Goal: Book appointment/travel/reservation

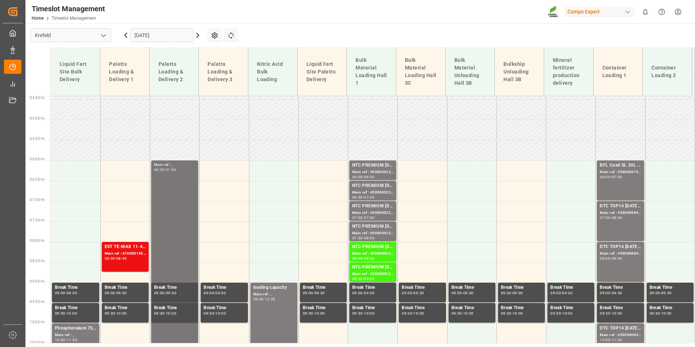
scroll to position [303, 0]
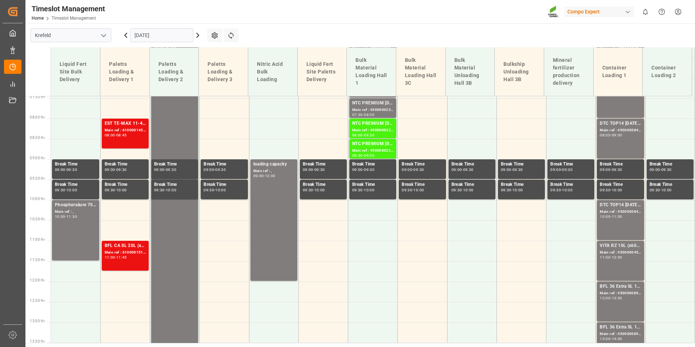
click at [200, 36] on icon at bounding box center [197, 35] width 9 height 9
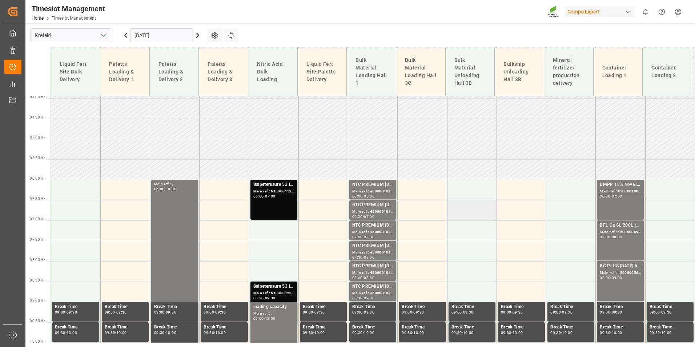
scroll to position [158, 0]
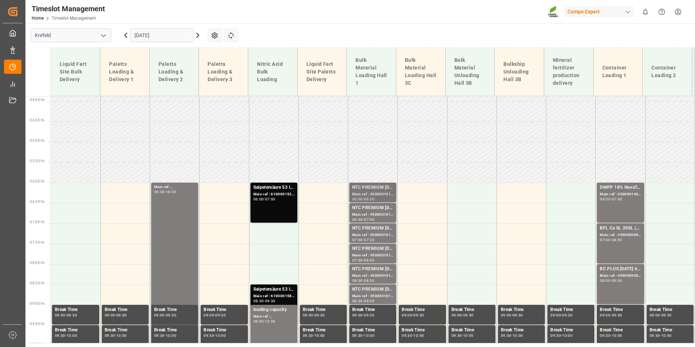
click at [353, 185] on div "NTC PREMIUM [DATE]+3+TE BULK" at bounding box center [372, 187] width 41 height 7
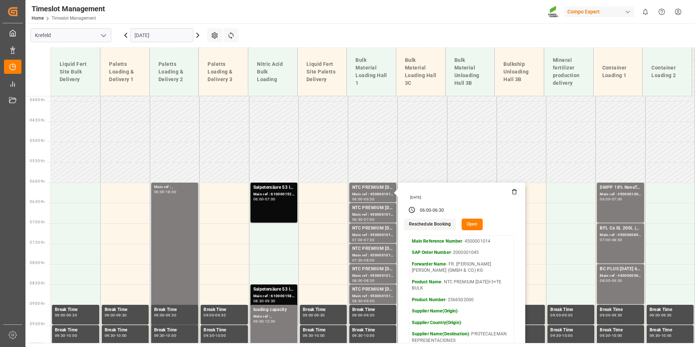
scroll to position [230, 0]
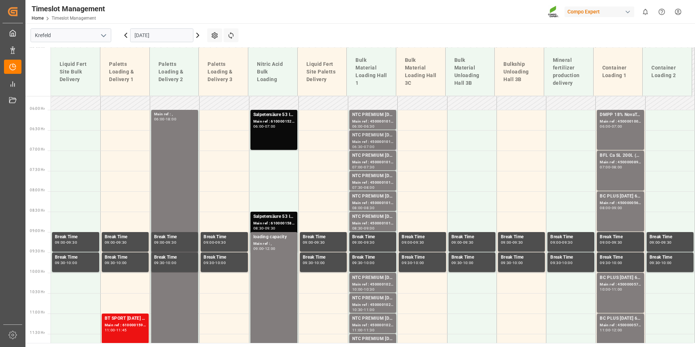
click at [372, 141] on div "Main ref : 4500001015, 2000001045" at bounding box center [372, 142] width 41 height 6
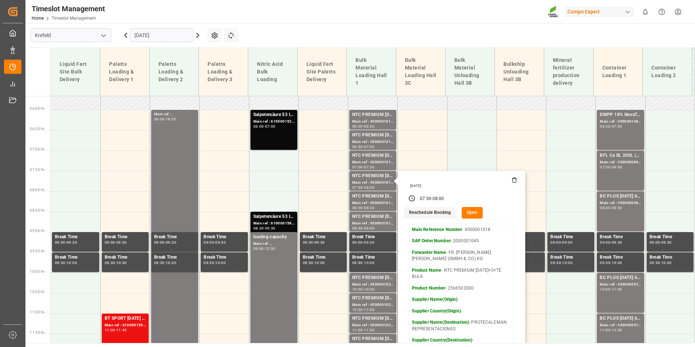
click at [128, 39] on icon at bounding box center [125, 35] width 9 height 9
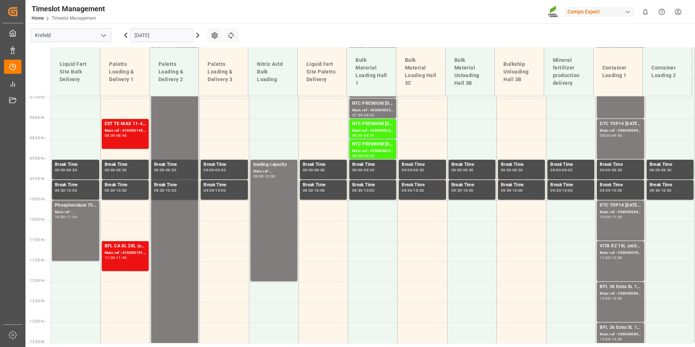
scroll to position [303, 0]
click at [197, 35] on icon at bounding box center [197, 35] width 9 height 9
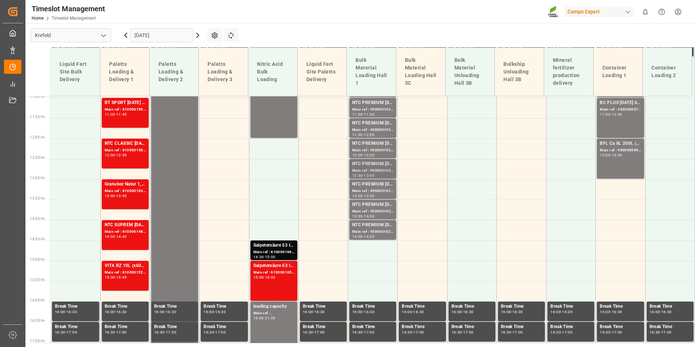
scroll to position [448, 0]
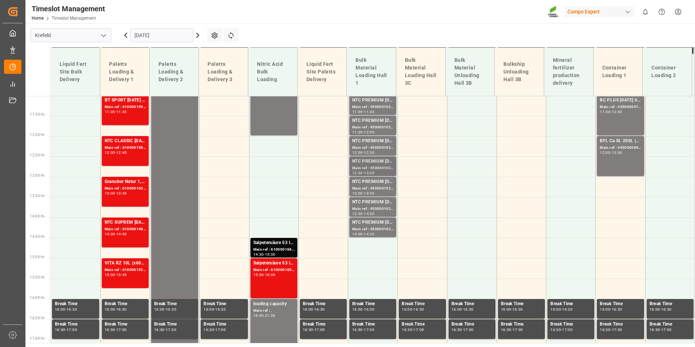
click at [379, 159] on div "NTC PREMIUM [DATE]+3+TE BULK" at bounding box center [372, 161] width 41 height 7
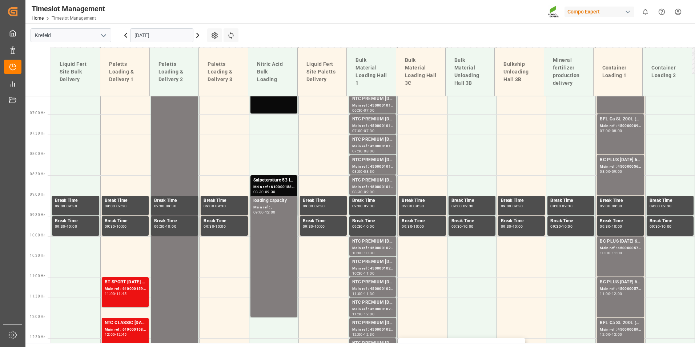
scroll to position [158, 0]
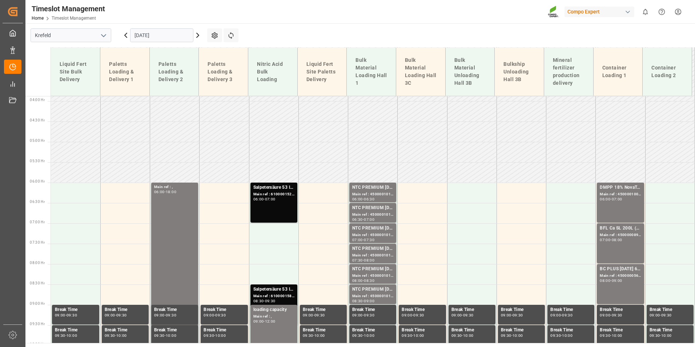
click at [382, 202] on div "NTC PREMIUM [DATE]+3+TE BULK Main ref : 4500001014, 2000001045 06:00 - 06:30" at bounding box center [372, 192] width 49 height 20
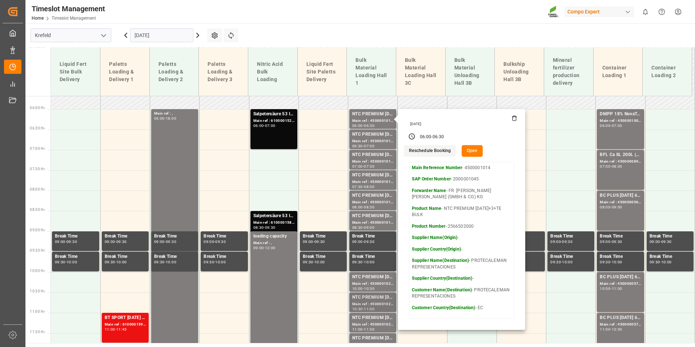
scroll to position [303, 0]
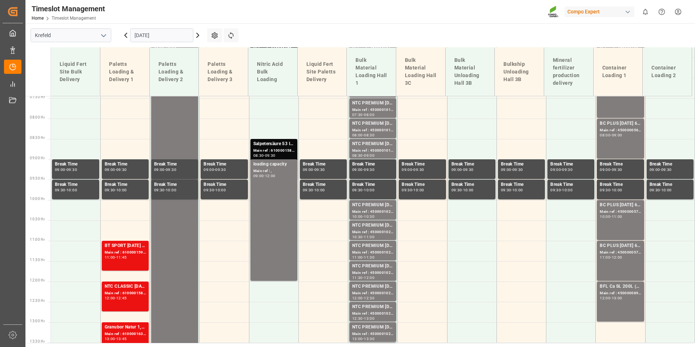
click at [377, 231] on div "Main ref : 4500001021, 2000001045" at bounding box center [372, 232] width 41 height 6
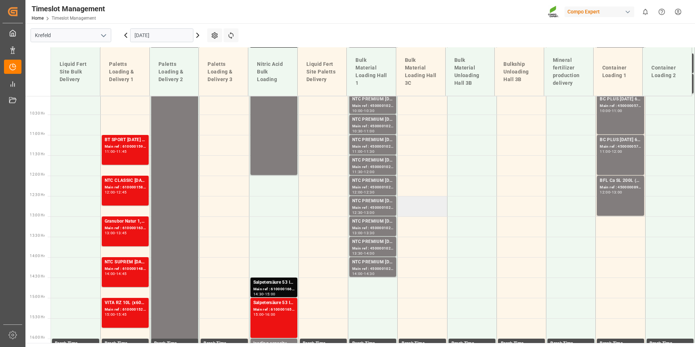
scroll to position [412, 0]
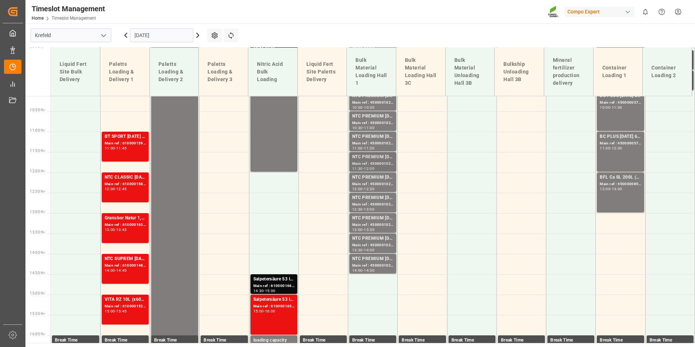
click at [369, 158] on div "NTC PREMIUM [DATE]+3+TE BULK" at bounding box center [372, 156] width 41 height 7
drag, startPoint x: 370, startPoint y: 186, endPoint x: 374, endPoint y: 199, distance: 13.2
click at [374, 199] on div "NTC PREMIUM [DATE]+3+TE BULK" at bounding box center [372, 197] width 41 height 7
click at [381, 234] on div "NTC PREMIUM [DATE]+3+TE BULK Main ref : 4500001027, 2000001045 13:30 - 14:00" at bounding box center [372, 243] width 47 height 20
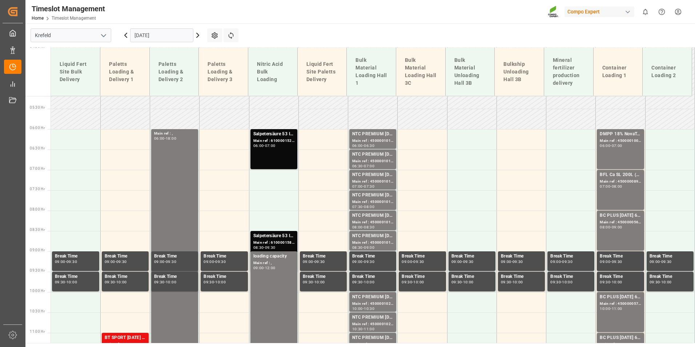
scroll to position [194, 0]
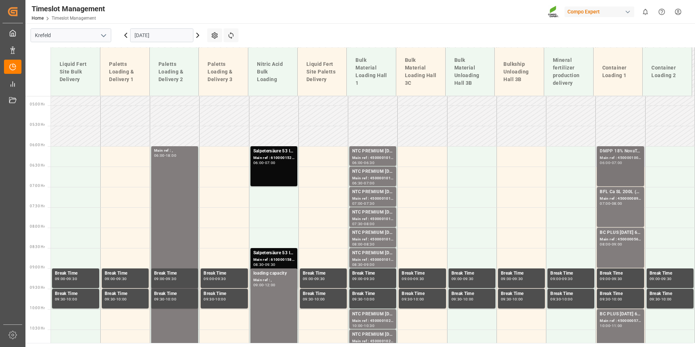
click at [624, 161] on div "06:00 - 07:00" at bounding box center [619, 163] width 41 height 4
click at [619, 209] on div "BFL Ca SL 200L (x4) CL,ES,LAT MTO Main ref : 4500000898, 2000000772 07:00 - 08:…" at bounding box center [619, 206] width 41 height 37
click at [613, 160] on div "Main ref : 4500001004, 2000001038" at bounding box center [619, 158] width 41 height 6
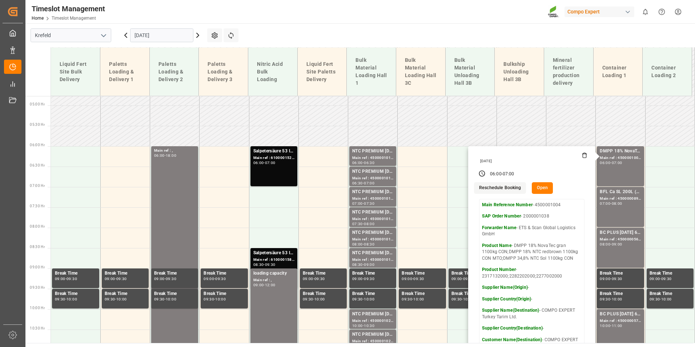
click at [126, 37] on icon at bounding box center [126, 35] width 2 height 4
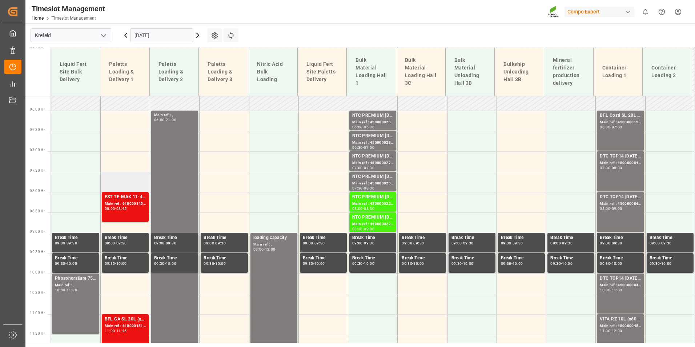
scroll to position [230, 0]
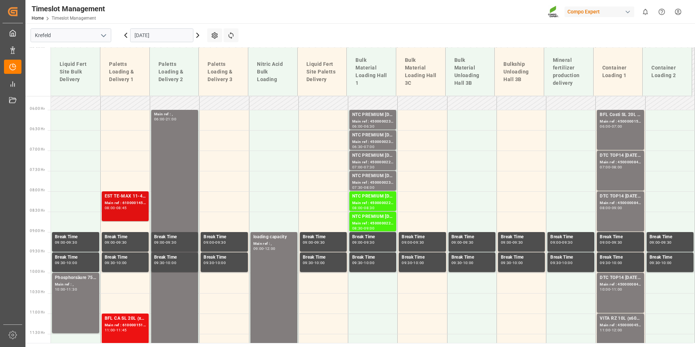
click at [131, 198] on div "EST TE-MAX 11-48 20kg (x56) WW" at bounding box center [125, 196] width 41 height 7
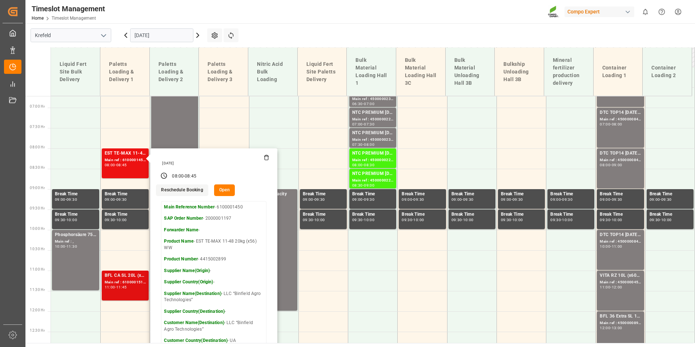
scroll to position [376, 0]
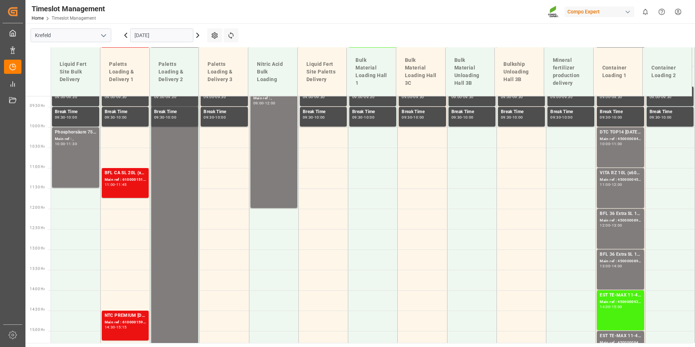
click at [134, 172] on div "BFL CA SL 20L (x48) ES,PTBFL Ca SL 1000L IBC MTOFLO T Turf 20-5-8 25kg (x42) INT" at bounding box center [125, 172] width 41 height 7
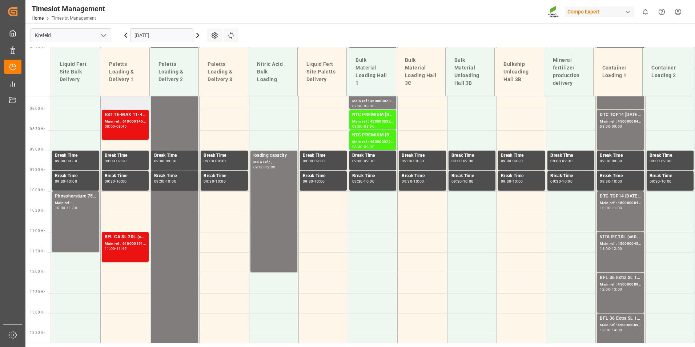
scroll to position [267, 0]
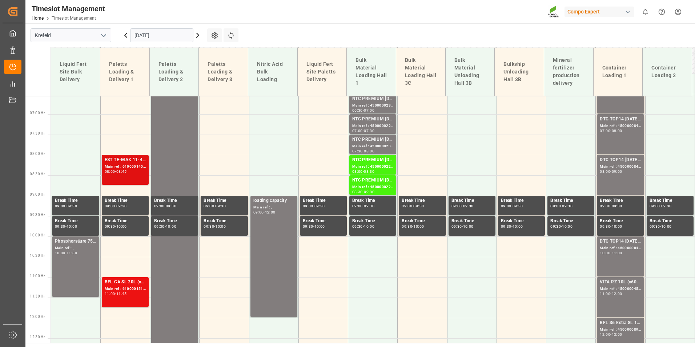
click at [129, 168] on div "Main ref : 6100001450, 2000001197" at bounding box center [125, 166] width 41 height 6
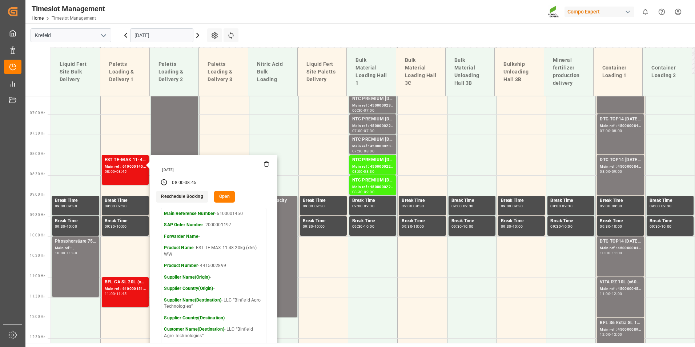
click at [158, 32] on input "[DATE]" at bounding box center [161, 35] width 63 height 14
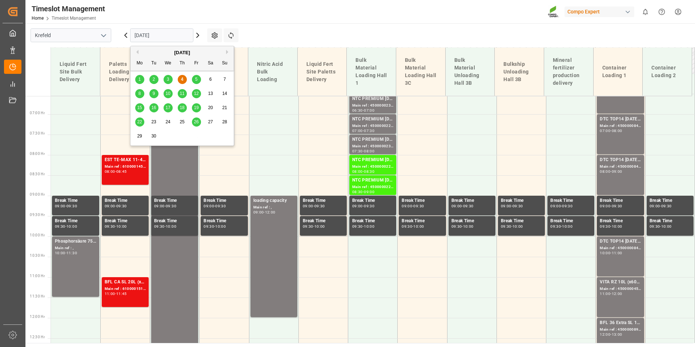
click at [183, 104] on div "18" at bounding box center [182, 108] width 9 height 9
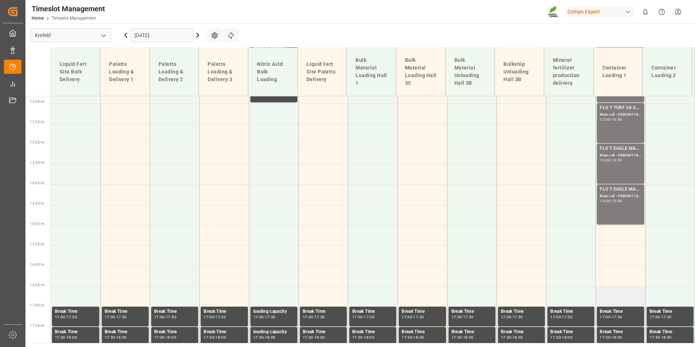
scroll to position [521, 0]
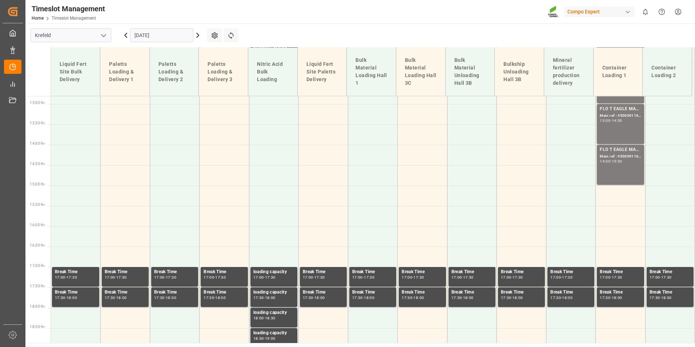
click at [181, 37] on input "[DATE]" at bounding box center [161, 35] width 63 height 14
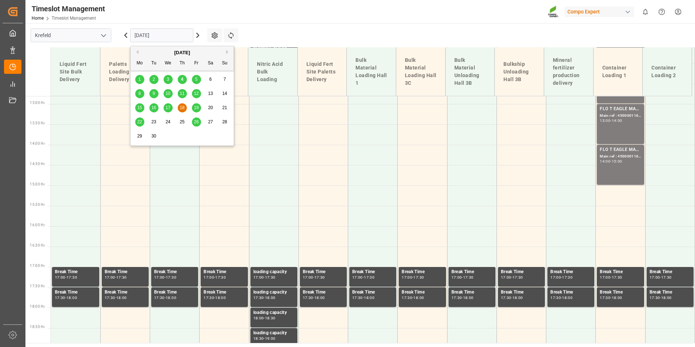
click at [185, 79] on div "4" at bounding box center [182, 79] width 9 height 9
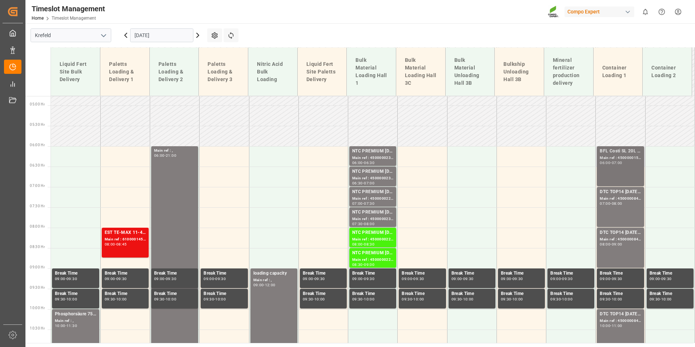
click at [608, 149] on div "BFL Costi SL 20L (x48) D,A,CH,EN;BFL Zn Flo 10L (x75) LHM WW (LS)" at bounding box center [619, 151] width 41 height 7
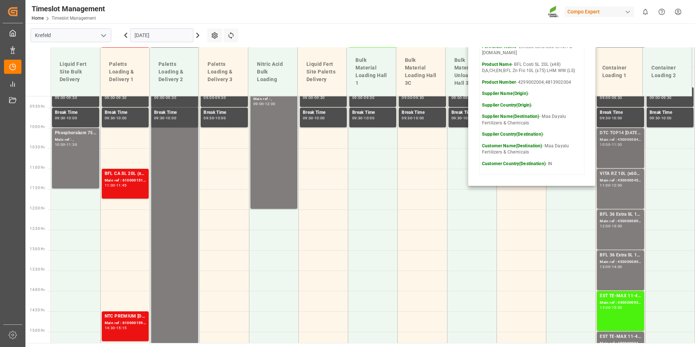
scroll to position [376, 0]
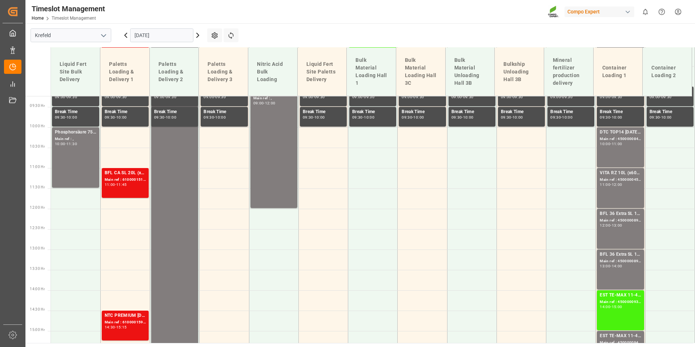
click at [610, 143] on div "-" at bounding box center [610, 143] width 1 height 3
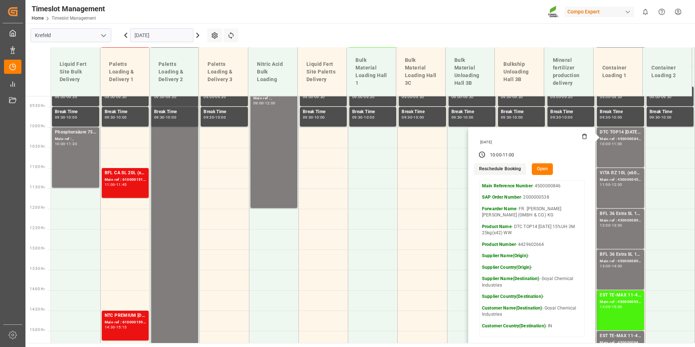
scroll to position [448, 0]
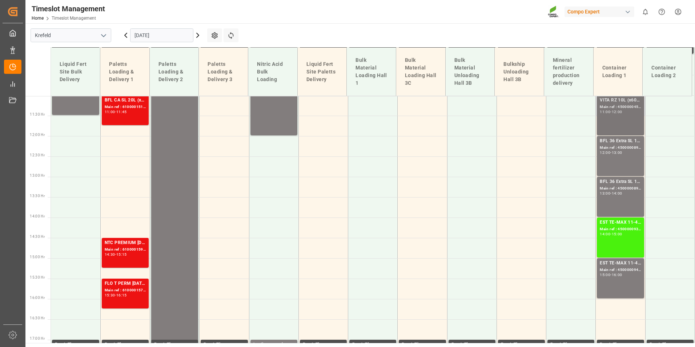
click at [609, 131] on div "VITA RZ 10L (x60) IN MTO Main ref : 4500000457, 2000000344 11:00 - 12:00" at bounding box center [619, 115] width 41 height 37
click at [610, 160] on div "BFL 36 Extra SL 1000L IBC Main ref : 4500000892, 2000000114 12:00 - 13:00" at bounding box center [619, 155] width 41 height 37
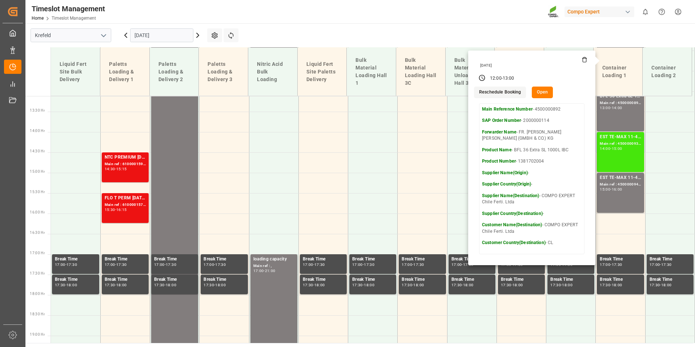
scroll to position [521, 0]
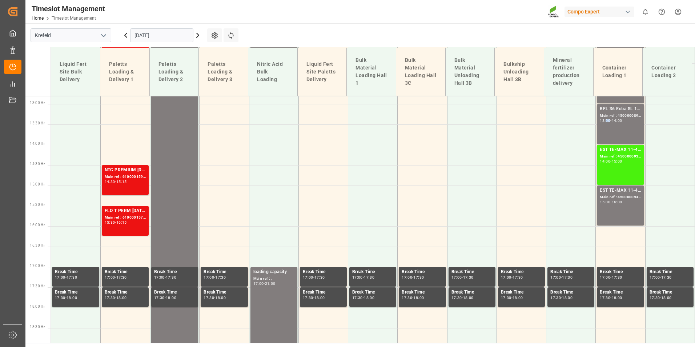
click at [610, 120] on div "-" at bounding box center [610, 120] width 1 height 3
click at [606, 179] on div "EST TE-MAX 11-48 20kg (x56) WW Main ref : 4500000938, 2000000976 14:00 - 15:00" at bounding box center [619, 164] width 41 height 37
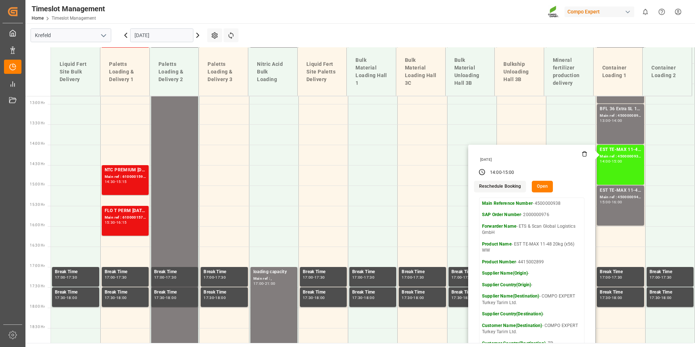
click at [195, 36] on icon at bounding box center [197, 35] width 9 height 9
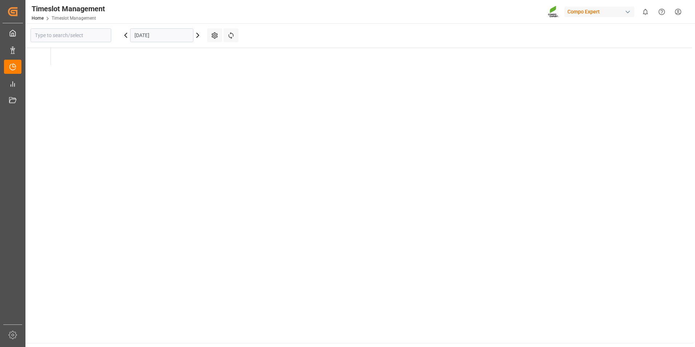
type input "Krefeld"
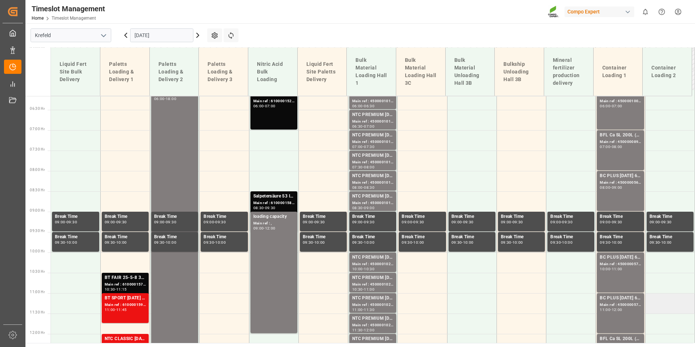
scroll to position [194, 0]
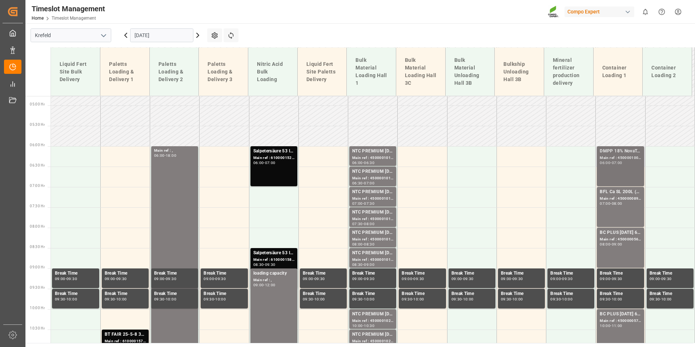
click at [629, 162] on div "06:00 - 07:00" at bounding box center [619, 163] width 41 height 4
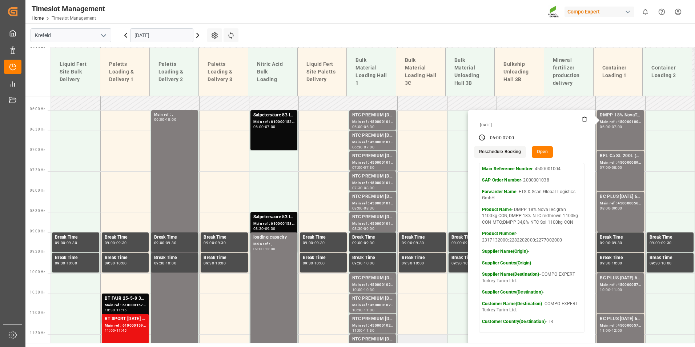
scroll to position [230, 0]
